Goal: Check status: Check status

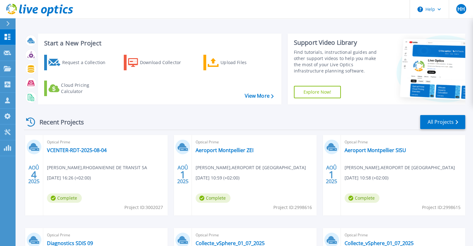
click at [66, 147] on div "Optical Prime VCENTER-RDT-2025-08-04 Gael Barrachon , RHODANIENNE DE TRANSIT SA…" at bounding box center [105, 175] width 124 height 81
click at [66, 148] on link "VCENTER-RDT-2025-08-04" at bounding box center [77, 150] width 60 height 6
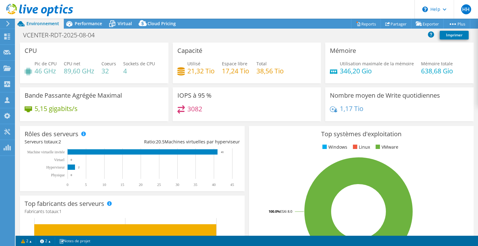
select select "USD"
click at [93, 27] on div "Performance" at bounding box center [85, 24] width 43 height 10
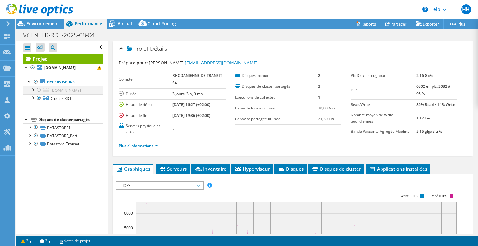
click at [37, 89] on div at bounding box center [39, 89] width 6 height 7
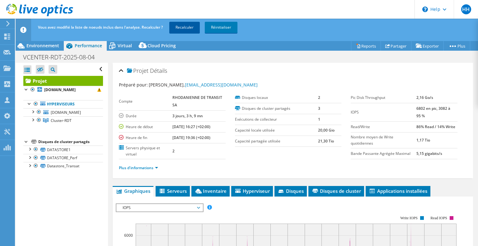
click at [186, 29] on link "Recalculer" at bounding box center [184, 27] width 30 height 11
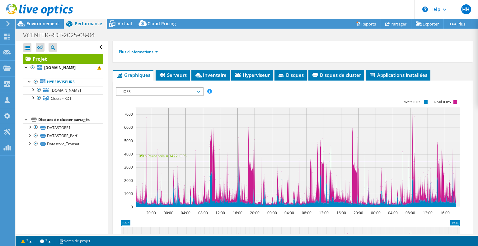
scroll to position [93, 0]
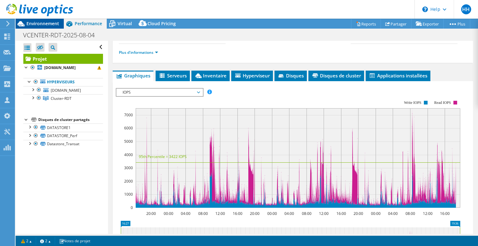
click at [52, 24] on span "Environnement" at bounding box center [42, 24] width 33 height 6
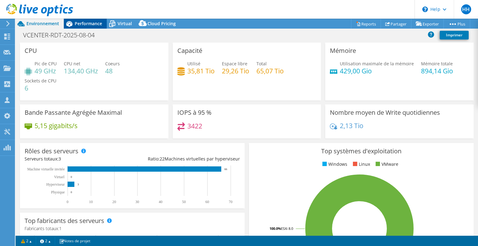
click at [88, 25] on span "Performance" at bounding box center [88, 24] width 27 height 6
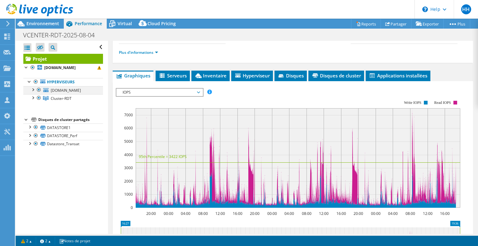
click at [41, 89] on div at bounding box center [39, 89] width 6 height 7
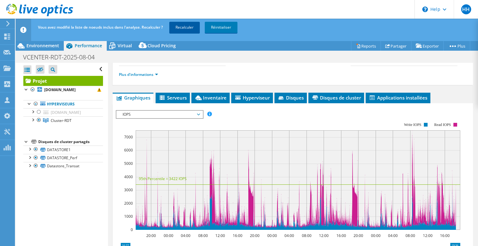
click at [180, 25] on link "Recalculer" at bounding box center [184, 27] width 30 height 11
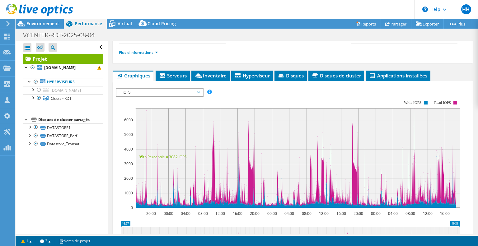
click at [51, 12] on use at bounding box center [39, 10] width 67 height 12
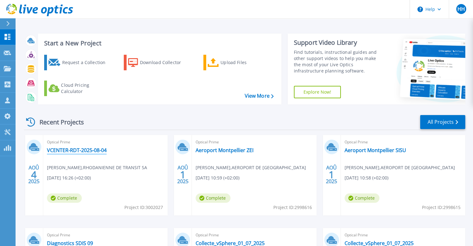
click at [92, 154] on div "Optical Prime VCENTER-RDT-2025-08-04 Gael Barrachon , RHODANIENNE DE TRANSIT [D…" at bounding box center [105, 175] width 124 height 81
click at [93, 150] on link "VCENTER-RDT-2025-08-04" at bounding box center [77, 150] width 60 height 6
